Goal: Transaction & Acquisition: Purchase product/service

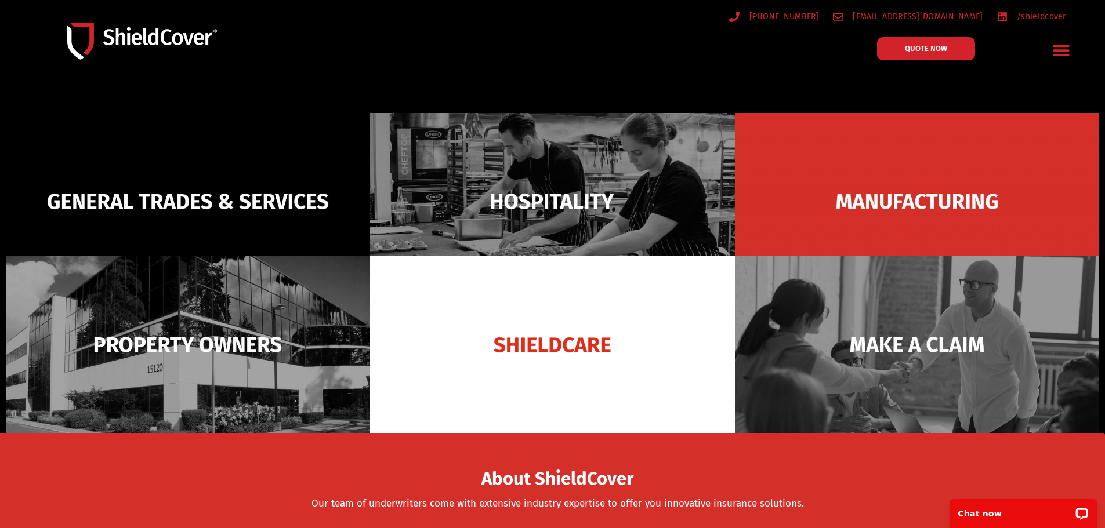
scroll to position [116, 0]
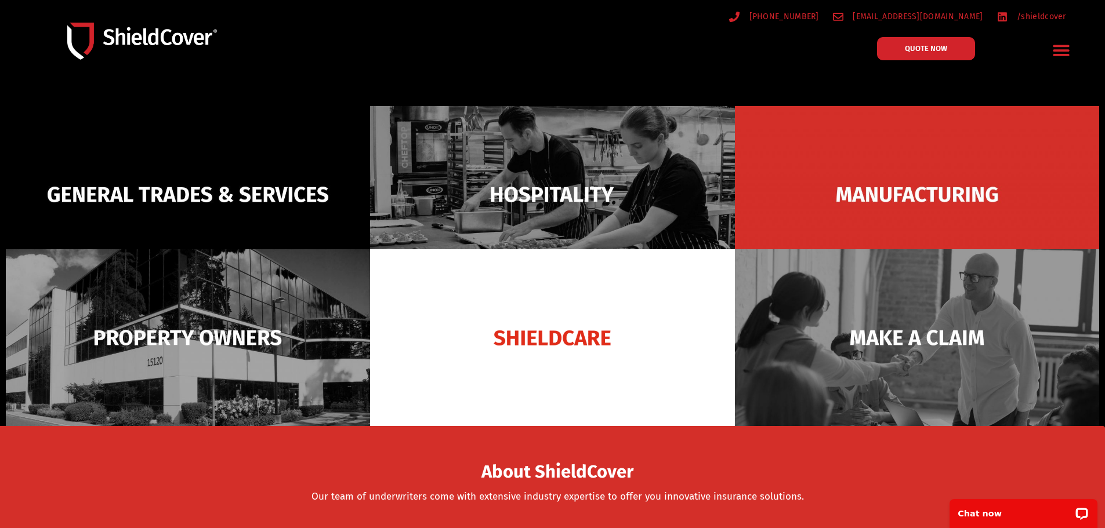
click at [212, 280] on img at bounding box center [188, 337] width 364 height 177
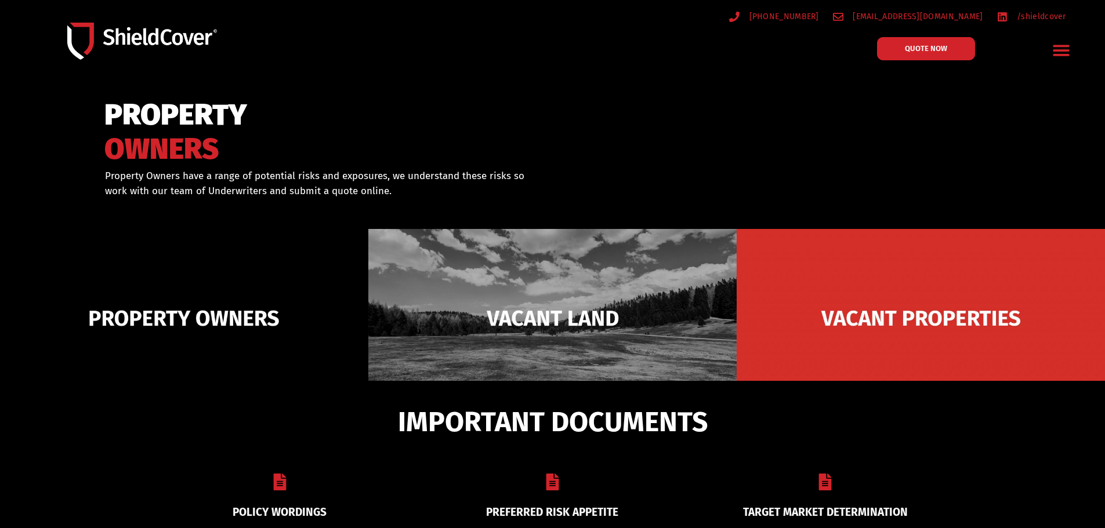
click at [175, 324] on img at bounding box center [184, 318] width 368 height 179
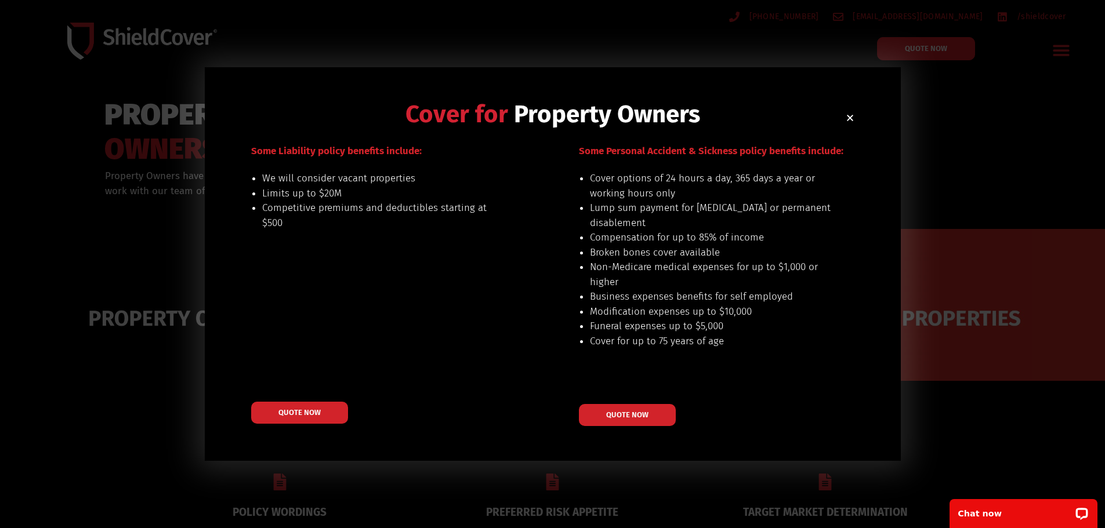
click at [854, 122] on icon "Close" at bounding box center [850, 118] width 9 height 9
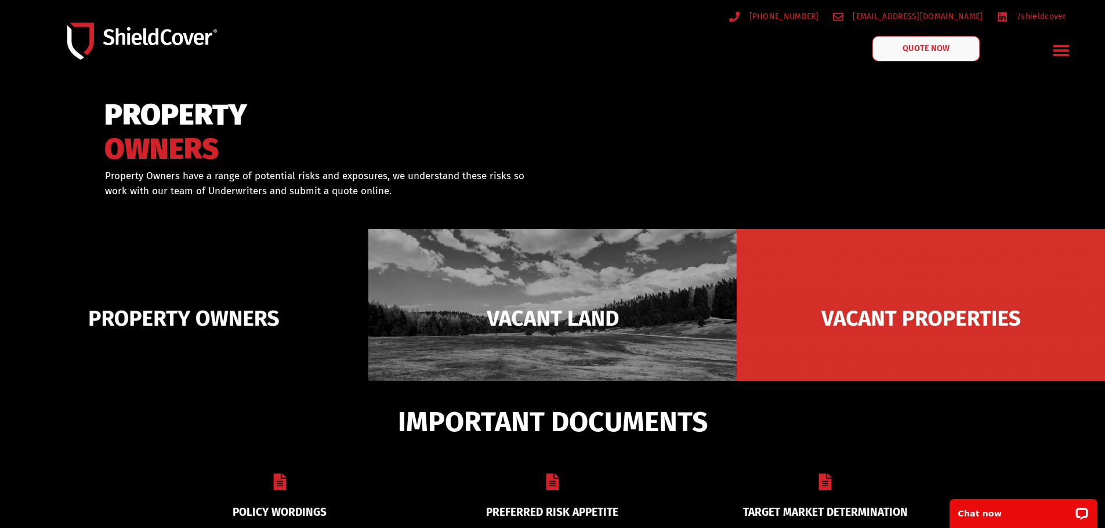
click at [932, 48] on span "QUOTE NOW" at bounding box center [926, 49] width 46 height 8
